Goal: Check status: Check status

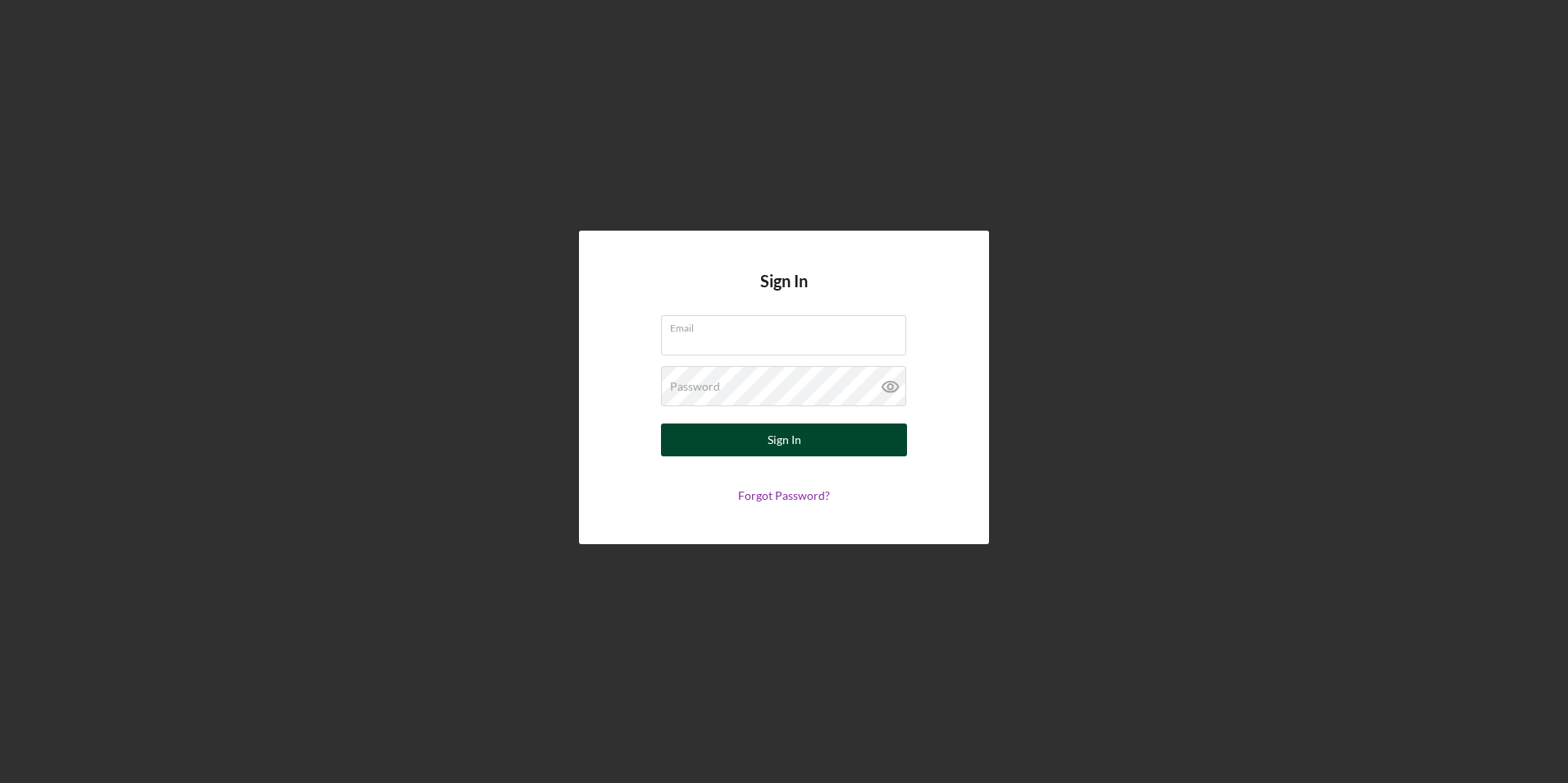
type input "[EMAIL_ADDRESS][DOMAIN_NAME]"
click at [757, 449] on button "Sign In" at bounding box center [784, 439] width 246 height 33
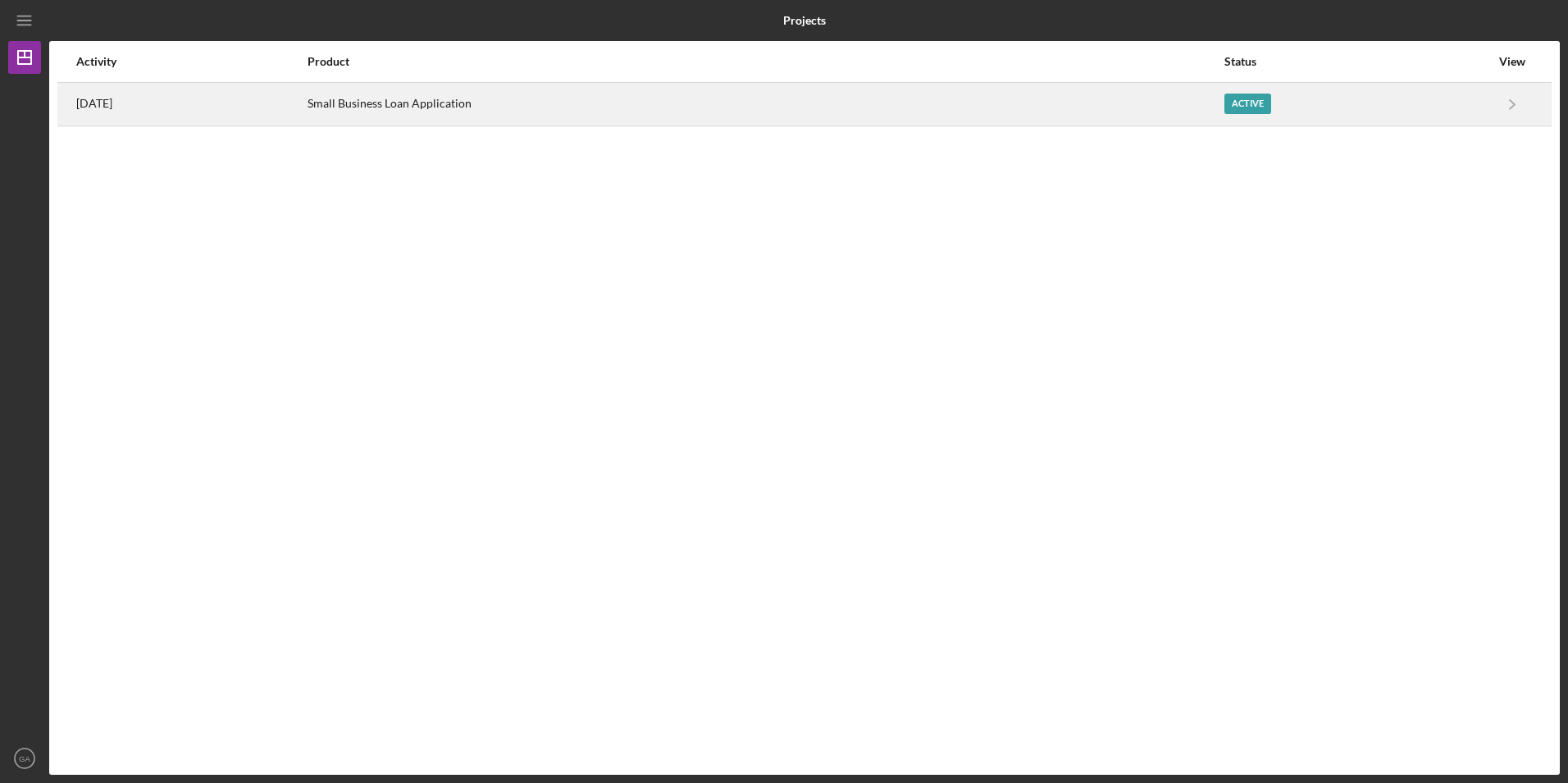
click at [526, 111] on div "Small Business Loan Application" at bounding box center [764, 104] width 914 height 41
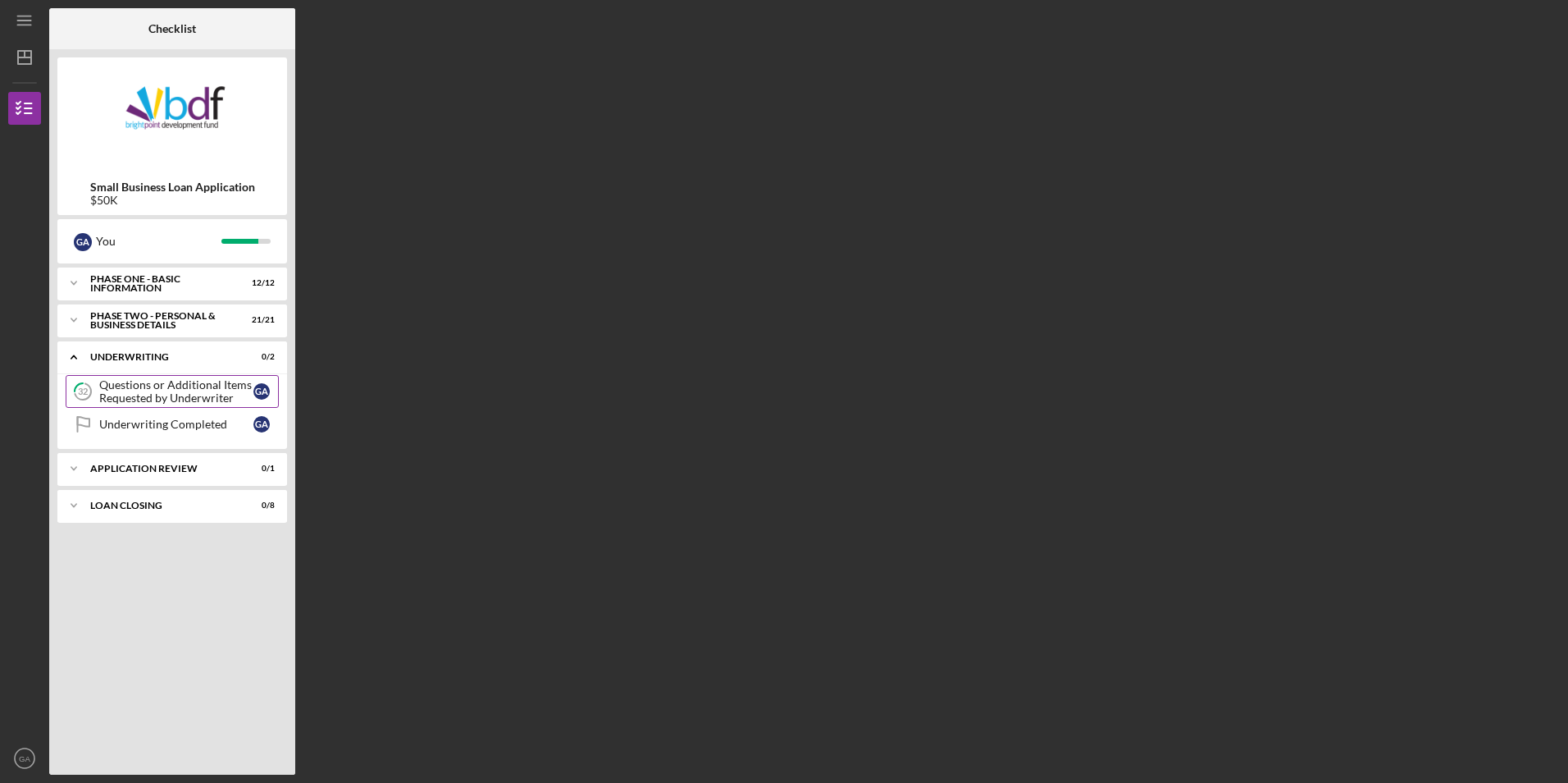
click at [155, 397] on div "Questions or Additional Items Requested by Underwriter" at bounding box center [175, 391] width 154 height 26
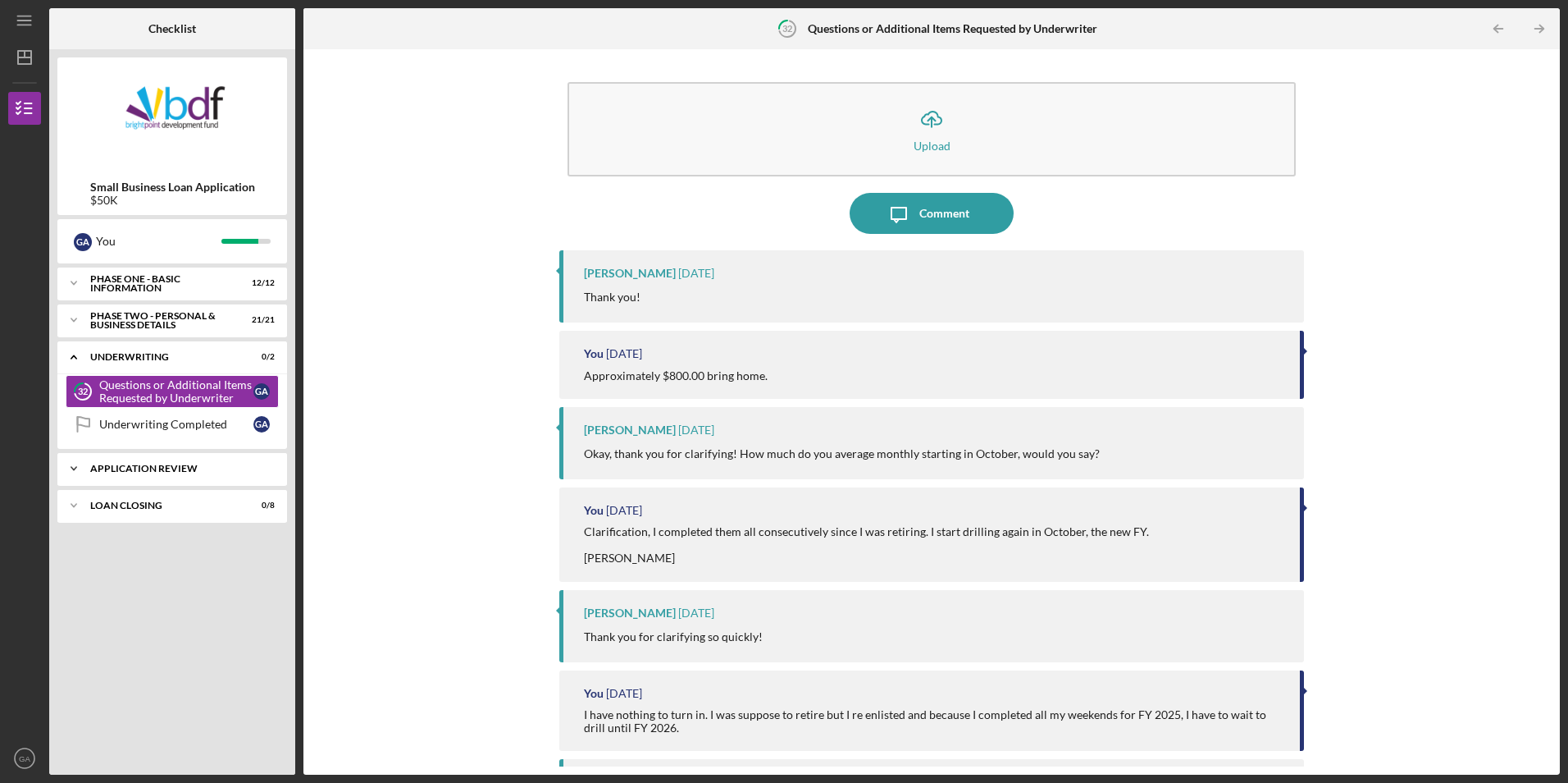
click at [109, 466] on div "Application Review" at bounding box center [178, 468] width 176 height 10
click at [129, 510] on link "Loan Decision Loan Decision G A" at bounding box center [172, 502] width 213 height 33
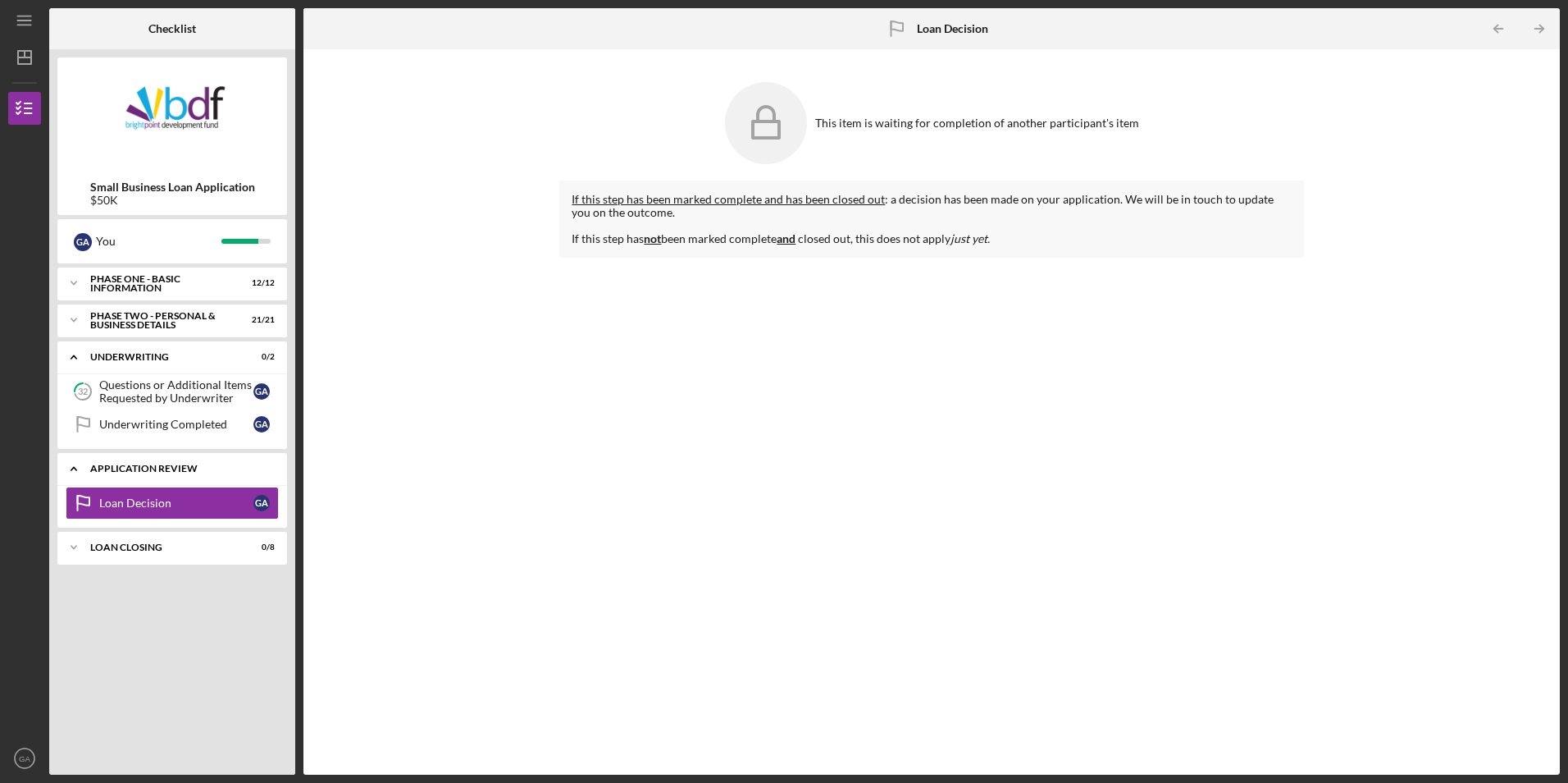
click at [144, 473] on div "Icon/Expander Application Review 0 / 1" at bounding box center [172, 469] width 230 height 34
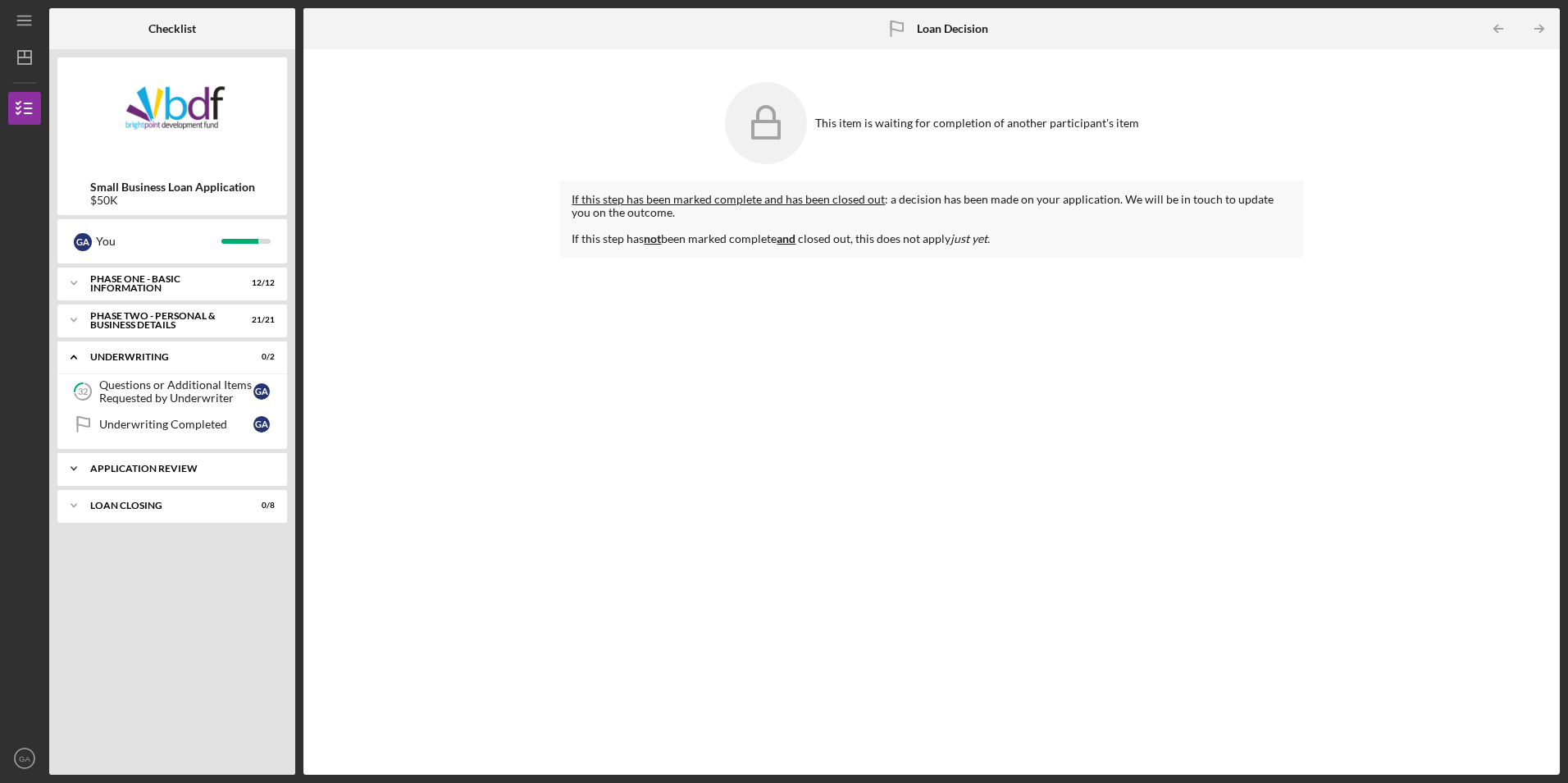
click at [158, 462] on div "Icon/Expander Application Review 0 / 1" at bounding box center [172, 468] width 230 height 33
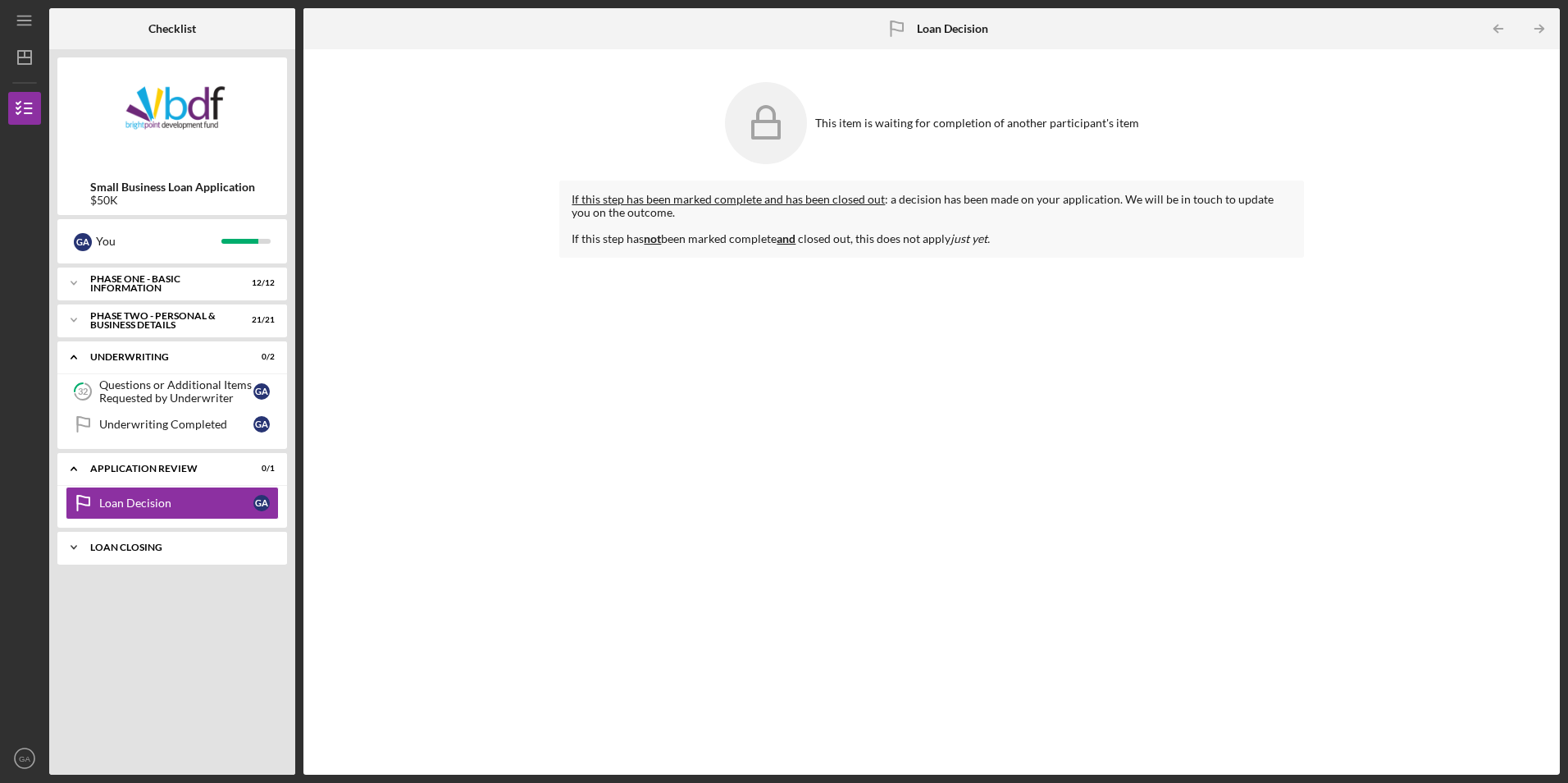
click at [154, 551] on div "Loan Closing" at bounding box center [178, 547] width 176 height 10
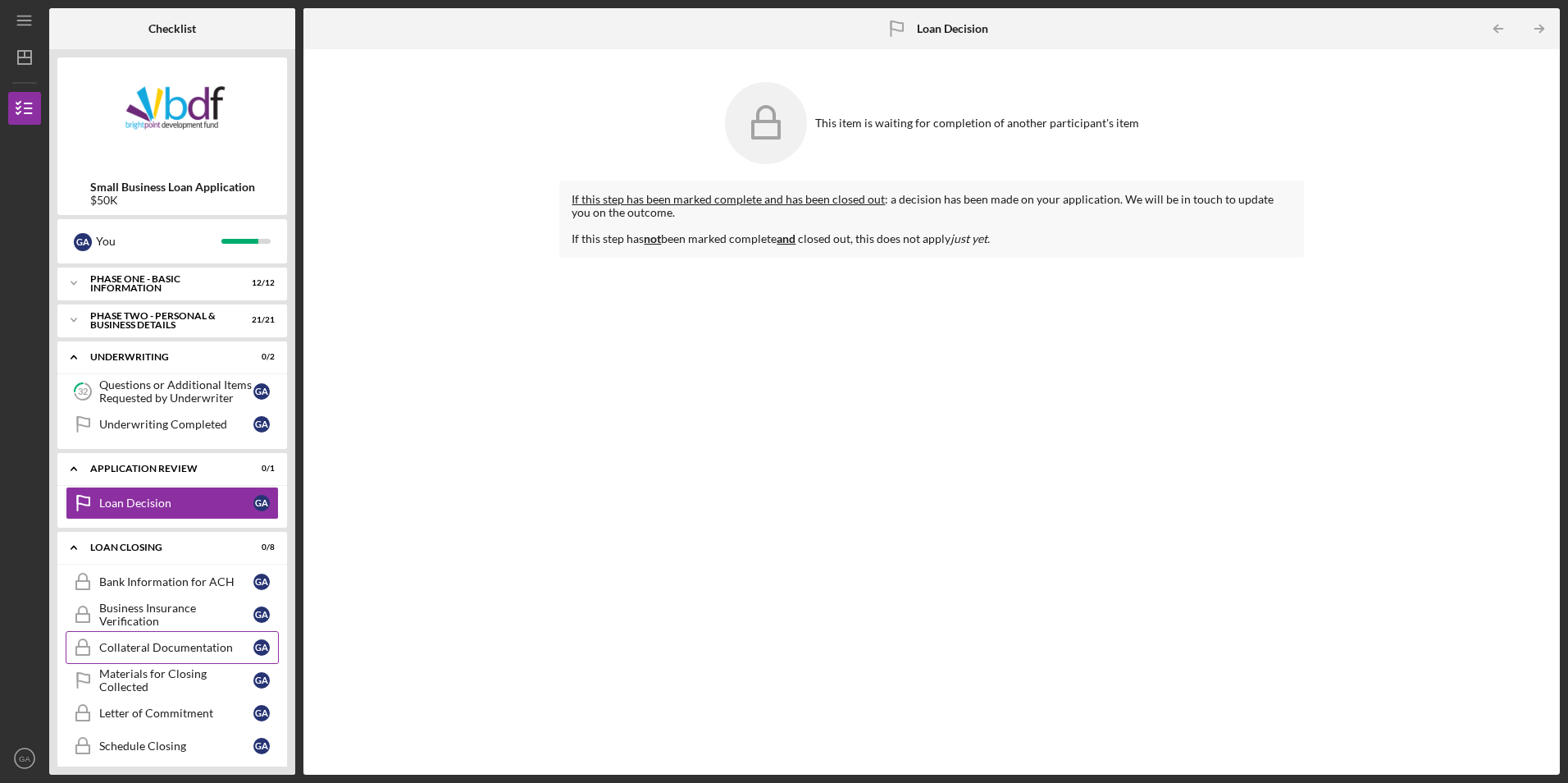
scroll to position [77, 0]
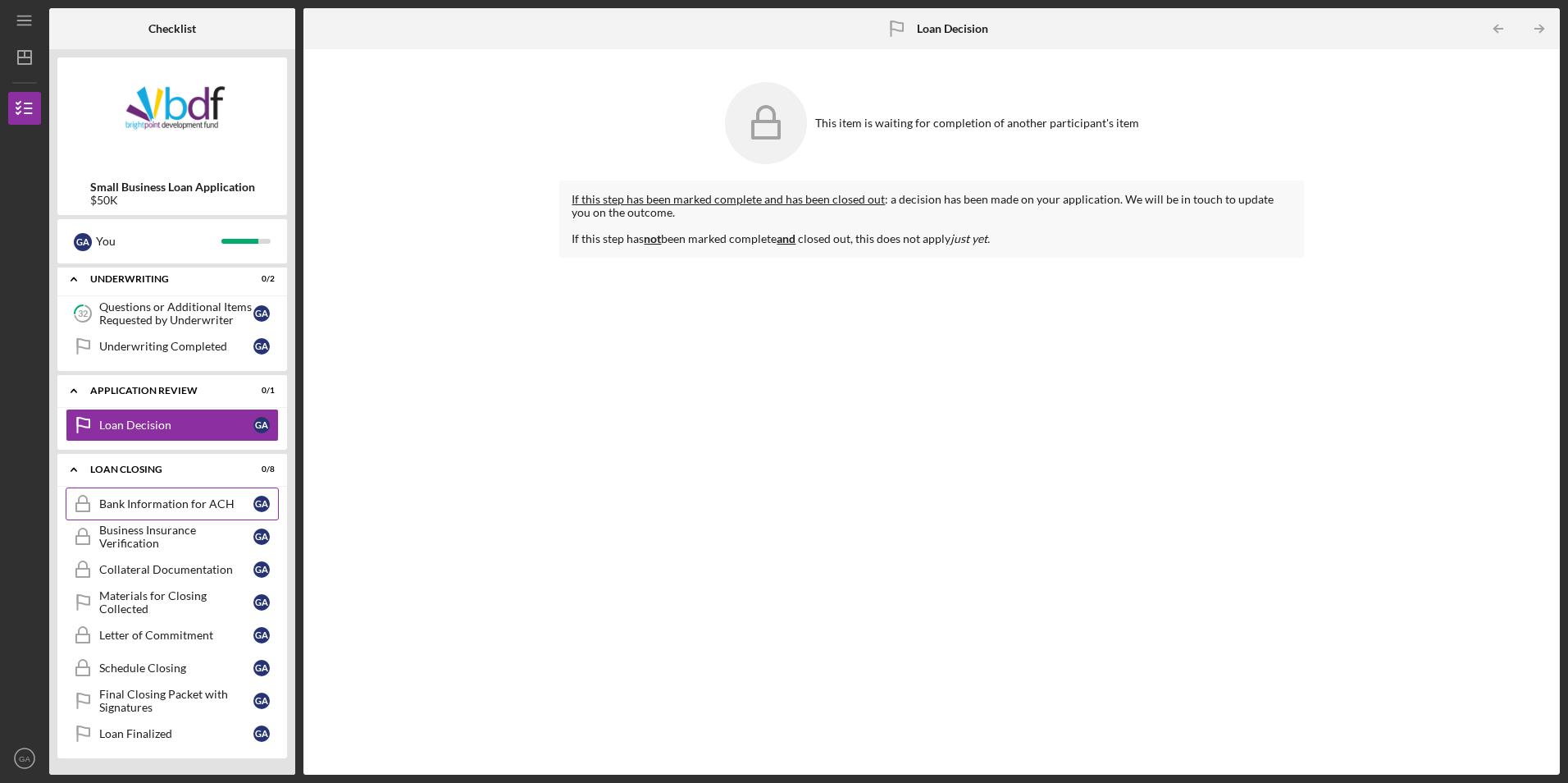
click at [207, 497] on link "Bank Information for ACH Bank Information for ACH G A" at bounding box center [172, 503] width 213 height 33
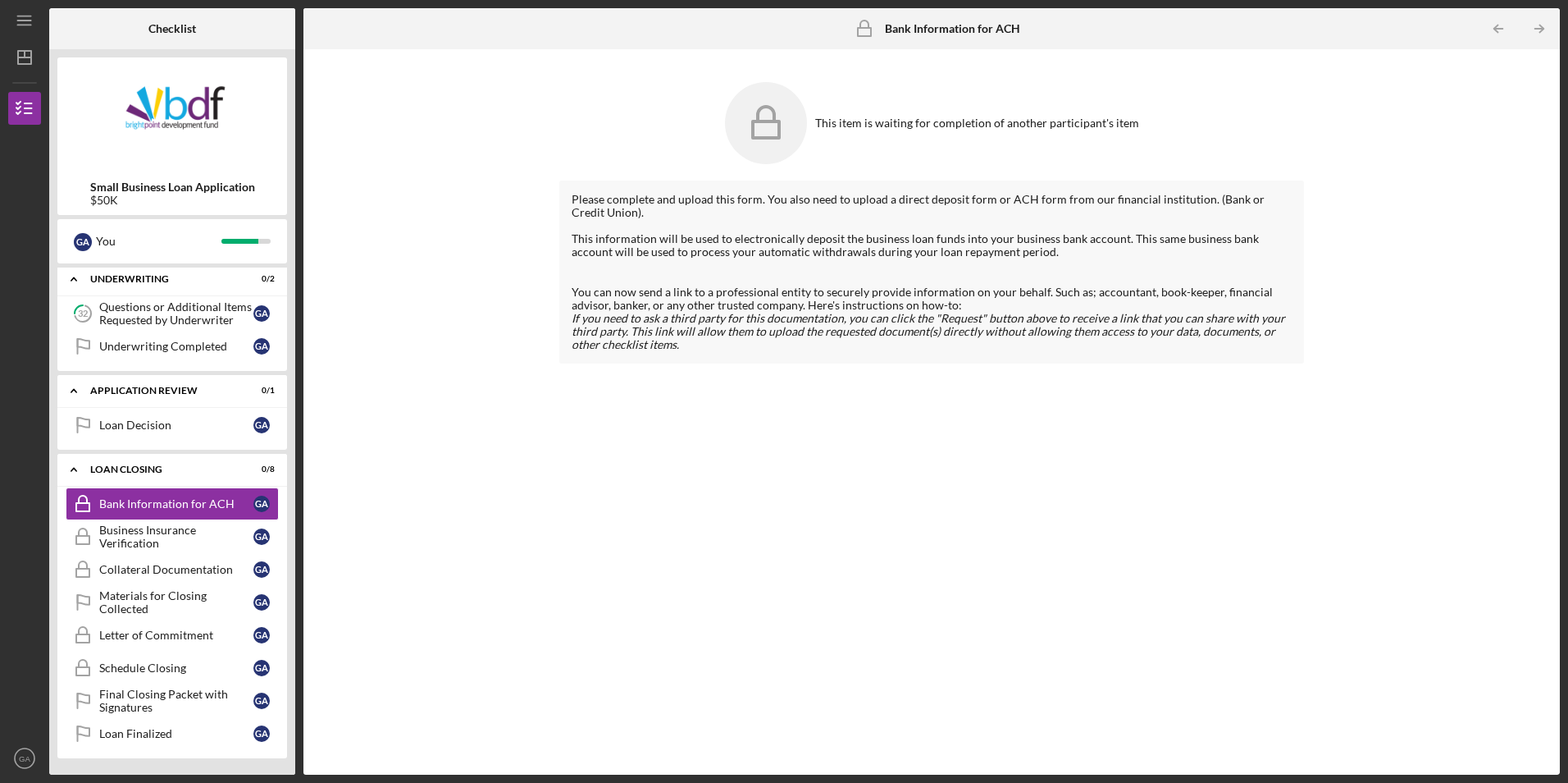
click at [525, 495] on div "This item is waiting for completion of another participant's item Please comple…" at bounding box center [931, 412] width 1240 height 709
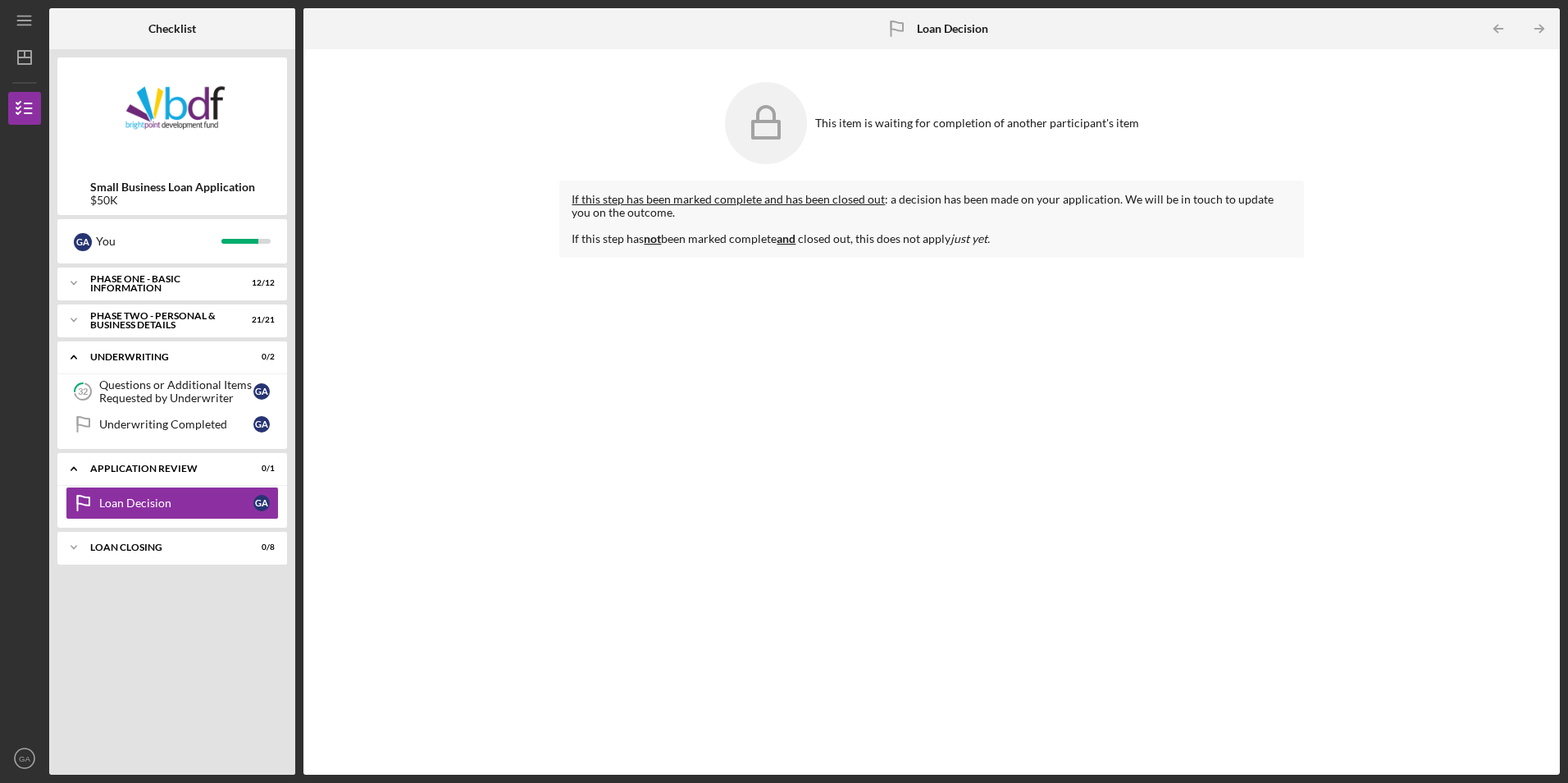
click at [995, 382] on div "If this step has been marked complete and has been closed out : a decision has …" at bounding box center [930, 465] width 743 height 569
